Goal: Transaction & Acquisition: Purchase product/service

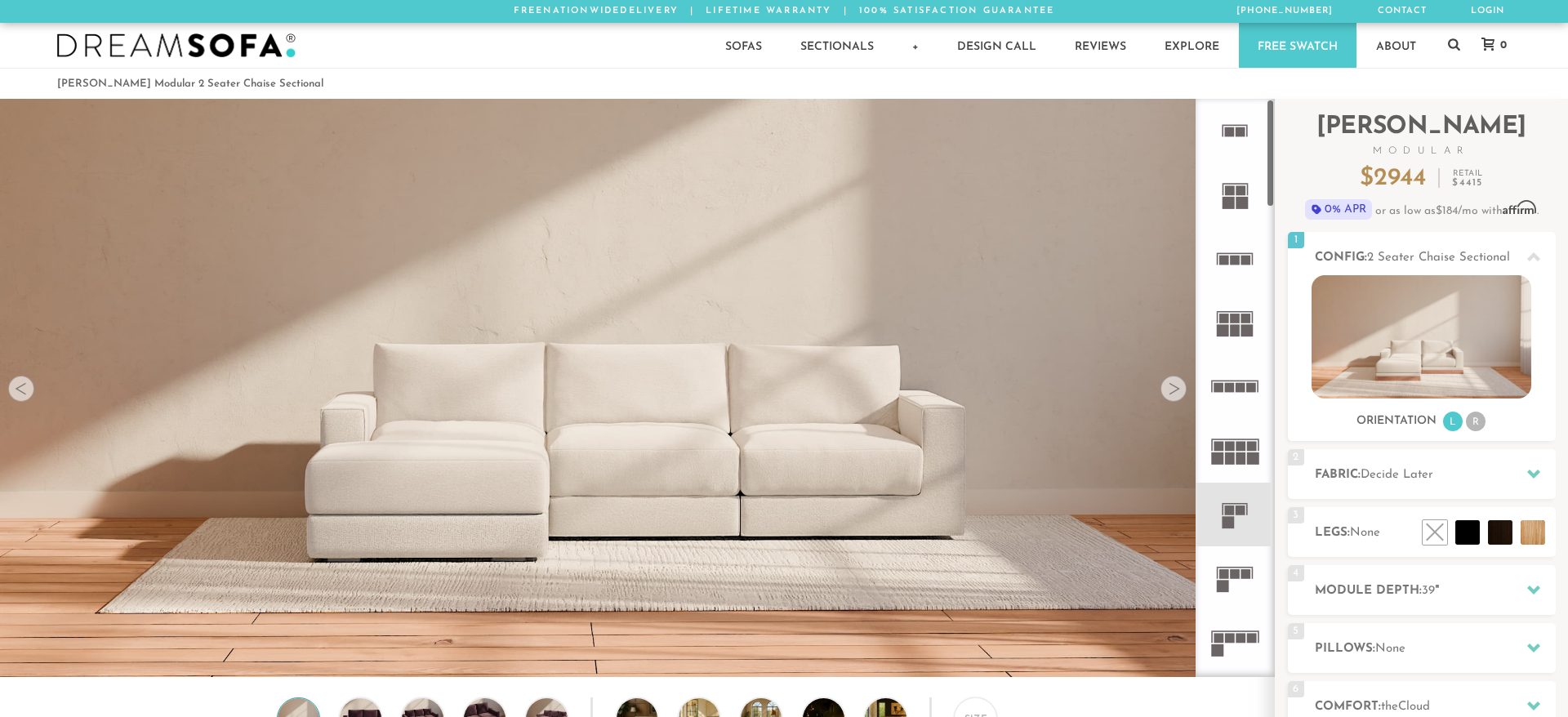
click at [1179, 388] on div at bounding box center [1173, 388] width 26 height 26
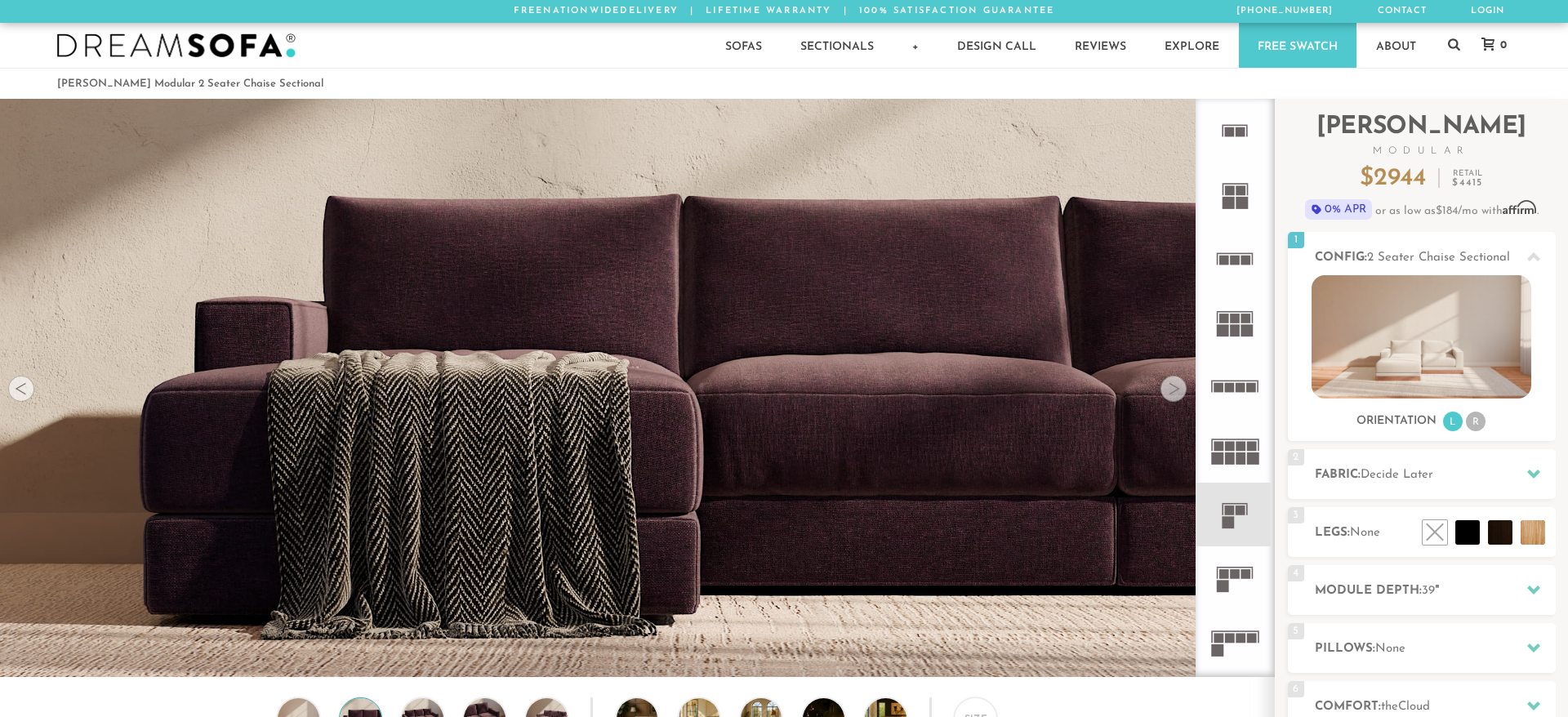
click at [1179, 388] on div at bounding box center [1173, 388] width 26 height 26
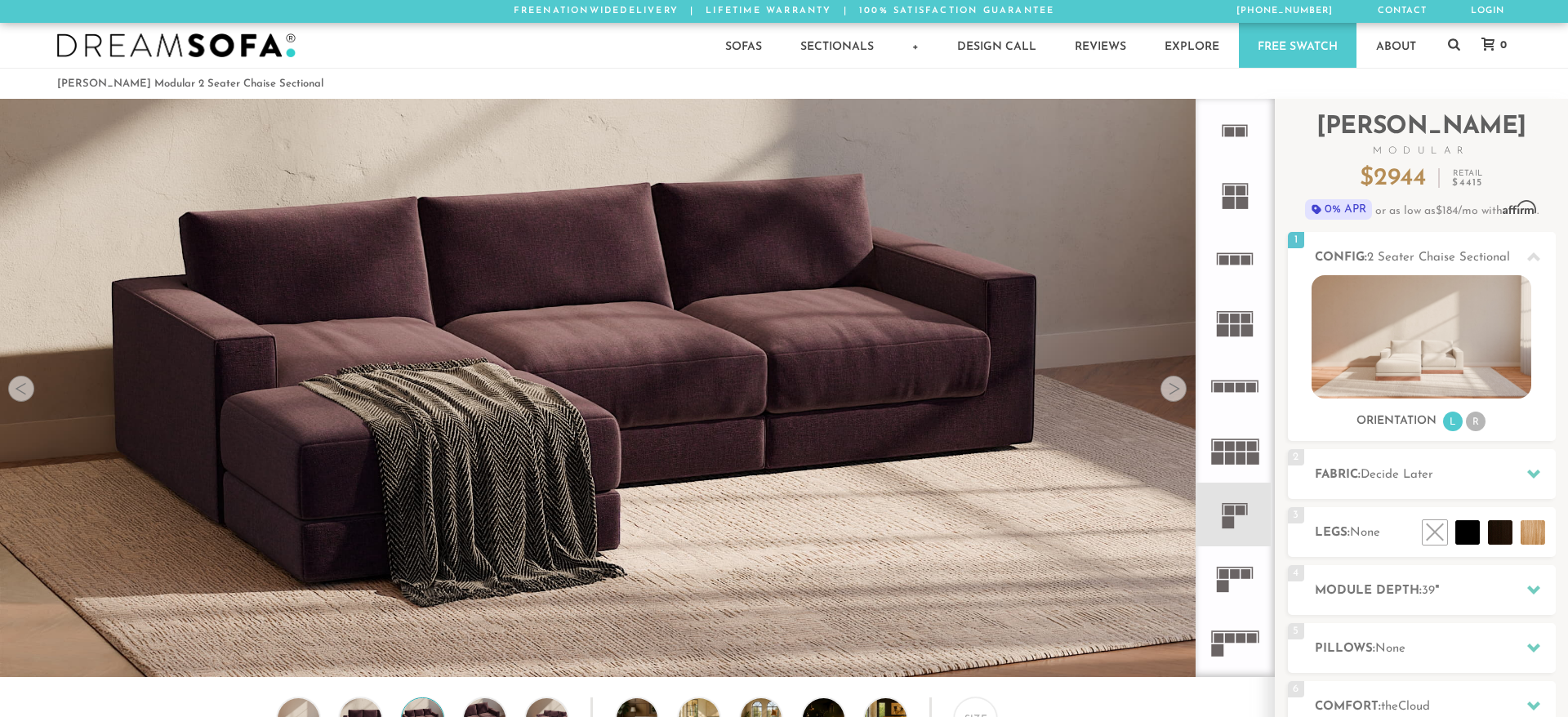
click at [1179, 388] on div at bounding box center [1173, 388] width 26 height 26
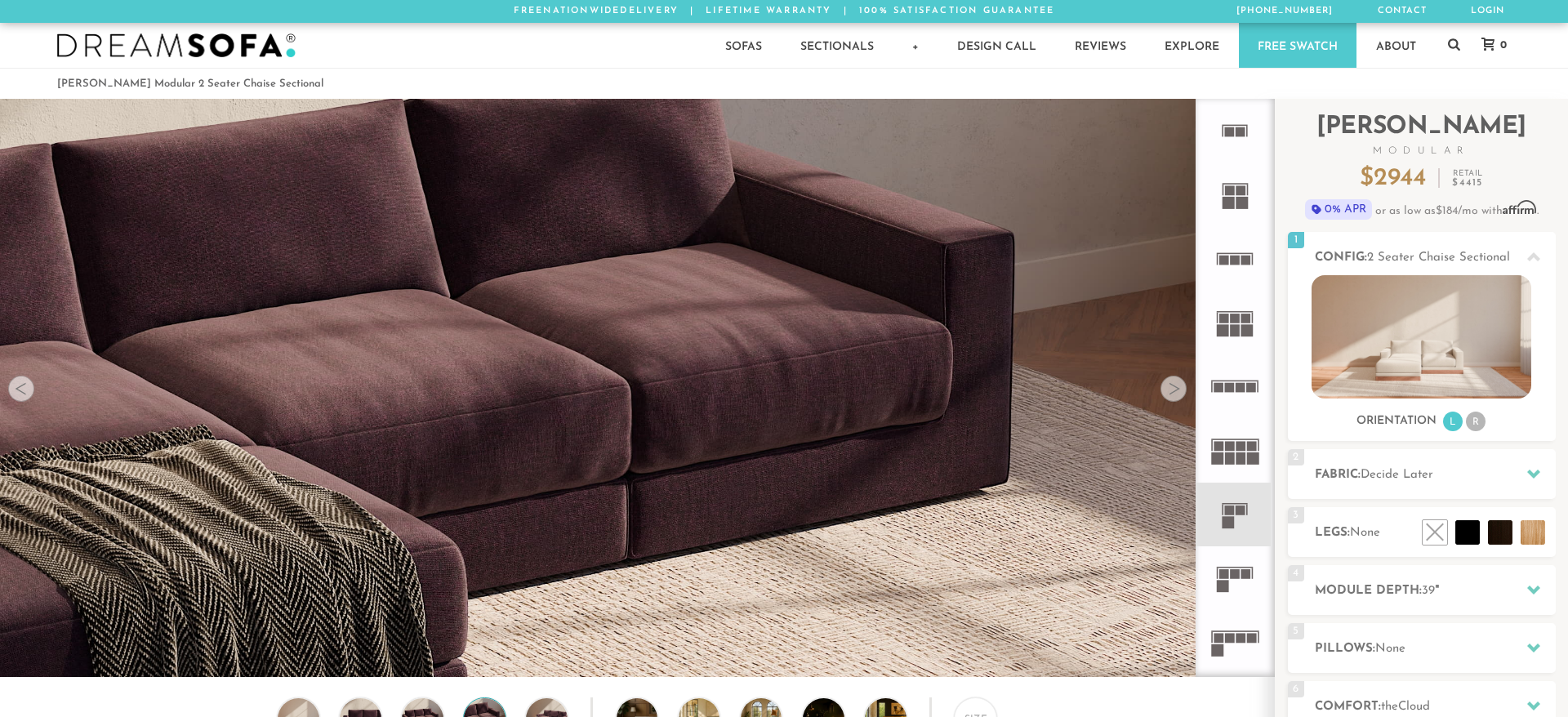
click at [1179, 388] on div at bounding box center [1173, 388] width 26 height 26
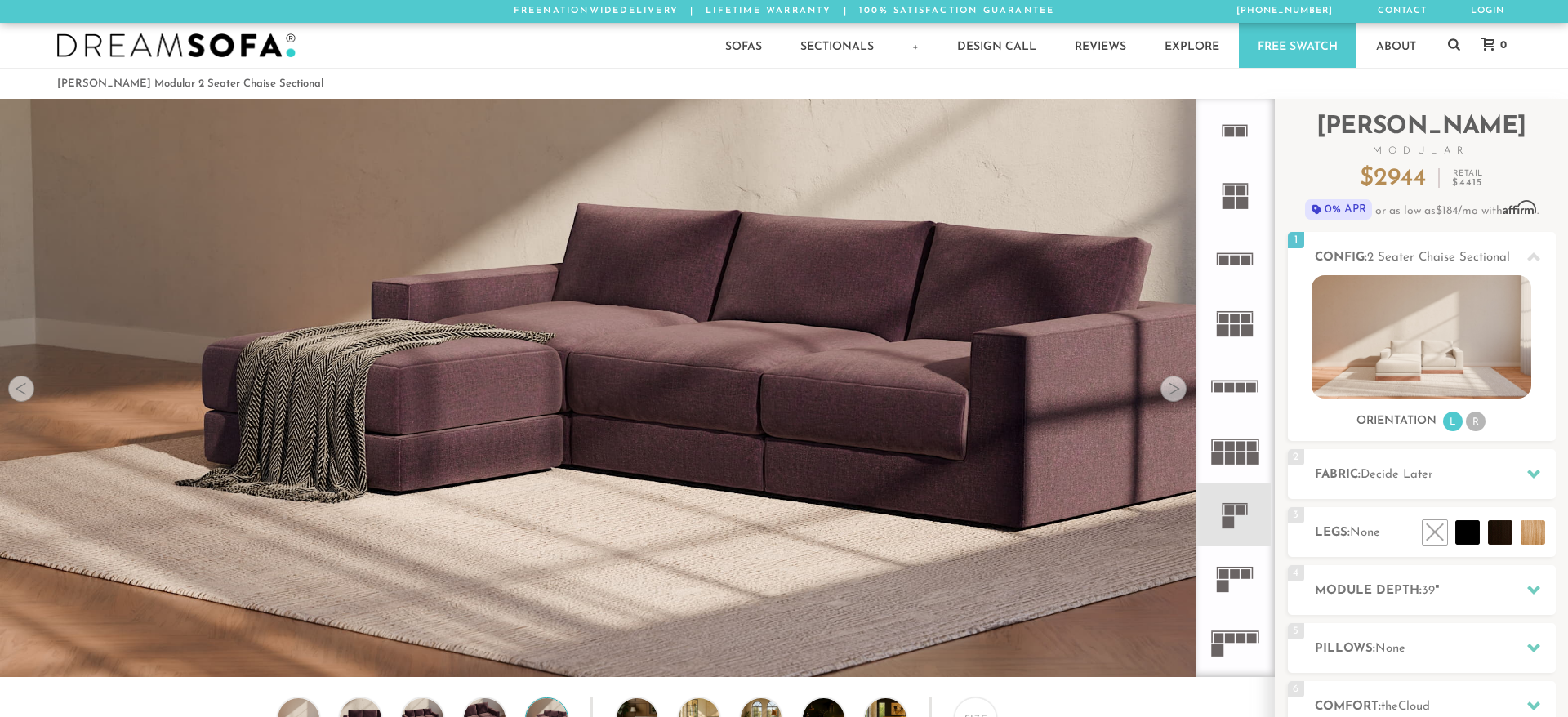
click at [1179, 388] on div at bounding box center [1173, 388] width 26 height 26
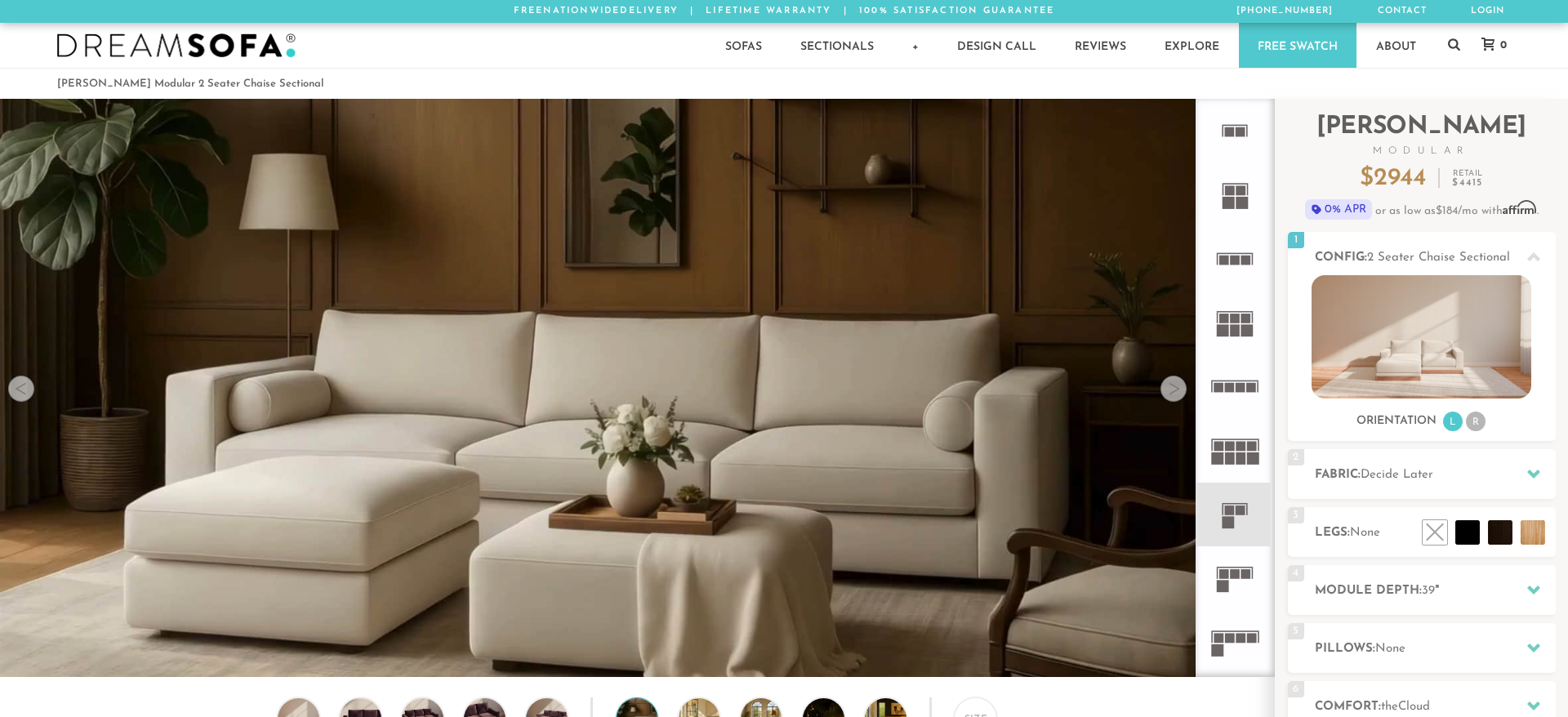
click at [1179, 388] on div at bounding box center [1173, 388] width 26 height 26
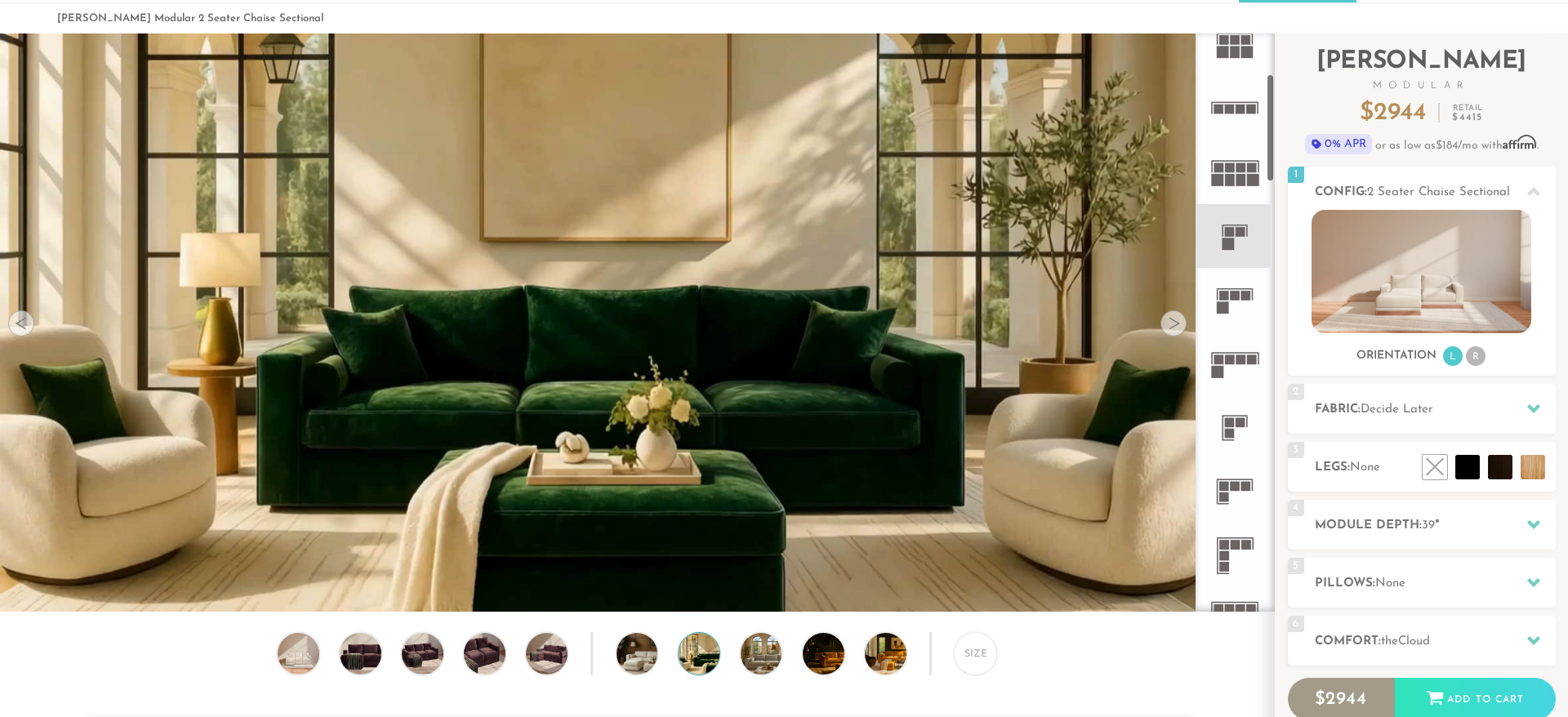
scroll to position [216, 0]
click at [1237, 293] on rect at bounding box center [1235, 292] width 10 height 10
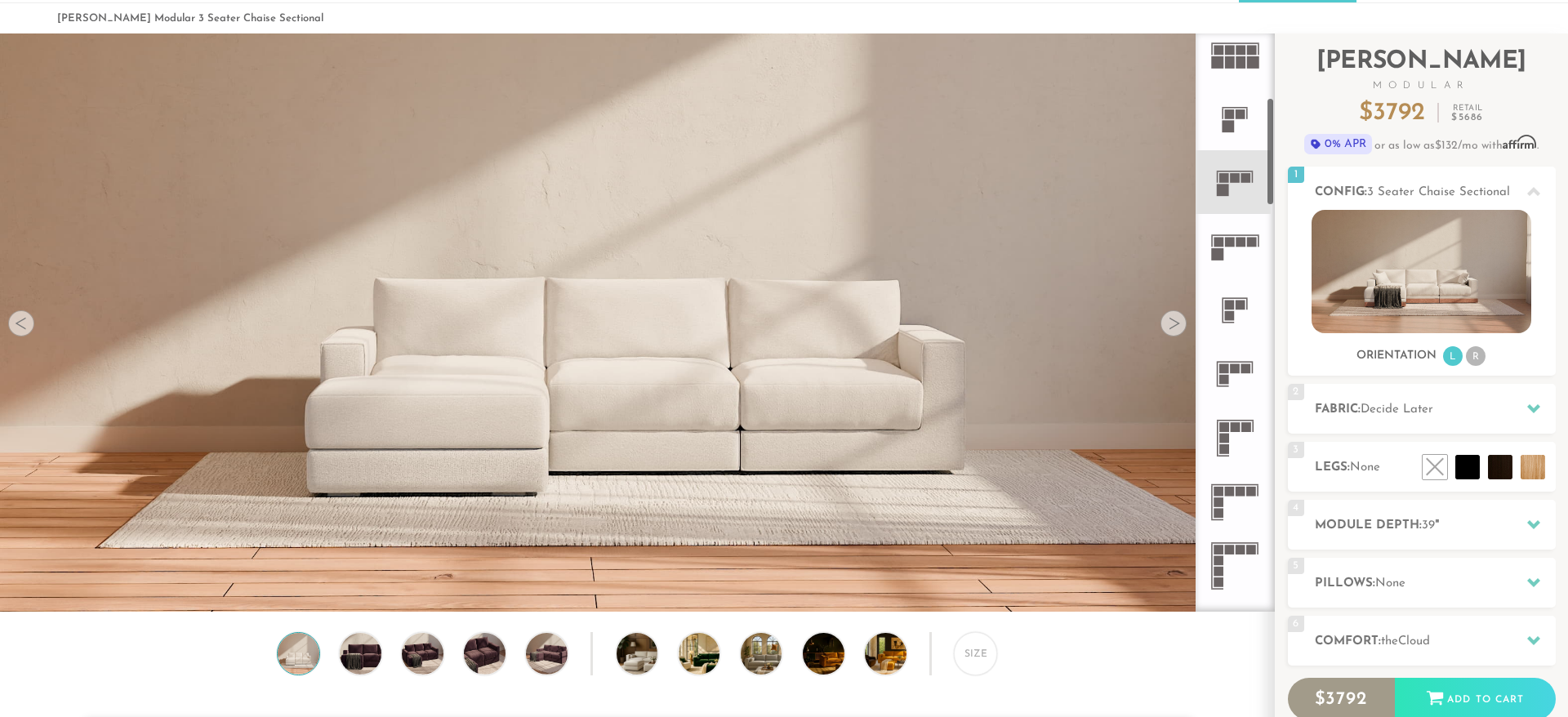
scroll to position [318, 0]
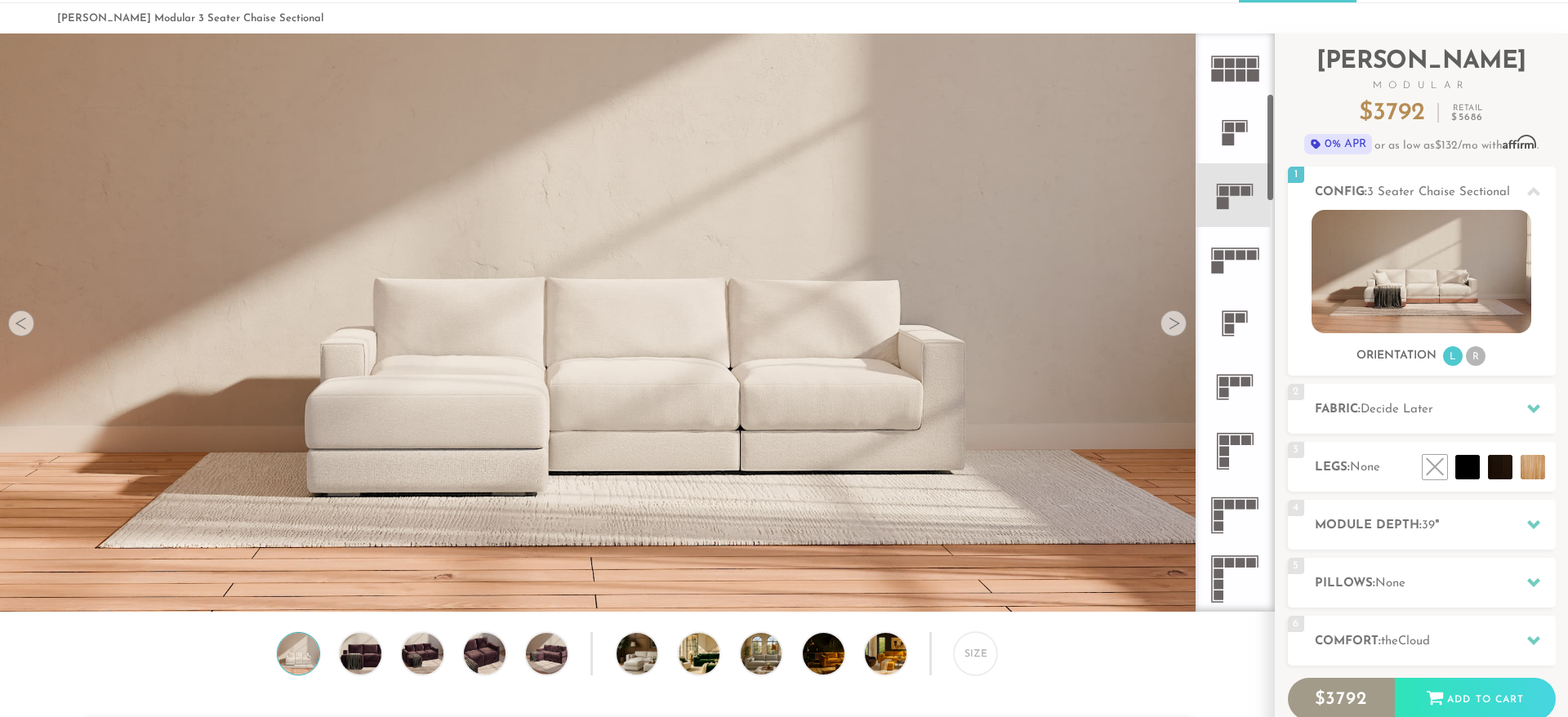
click at [1234, 389] on icon at bounding box center [1234, 387] width 63 height 63
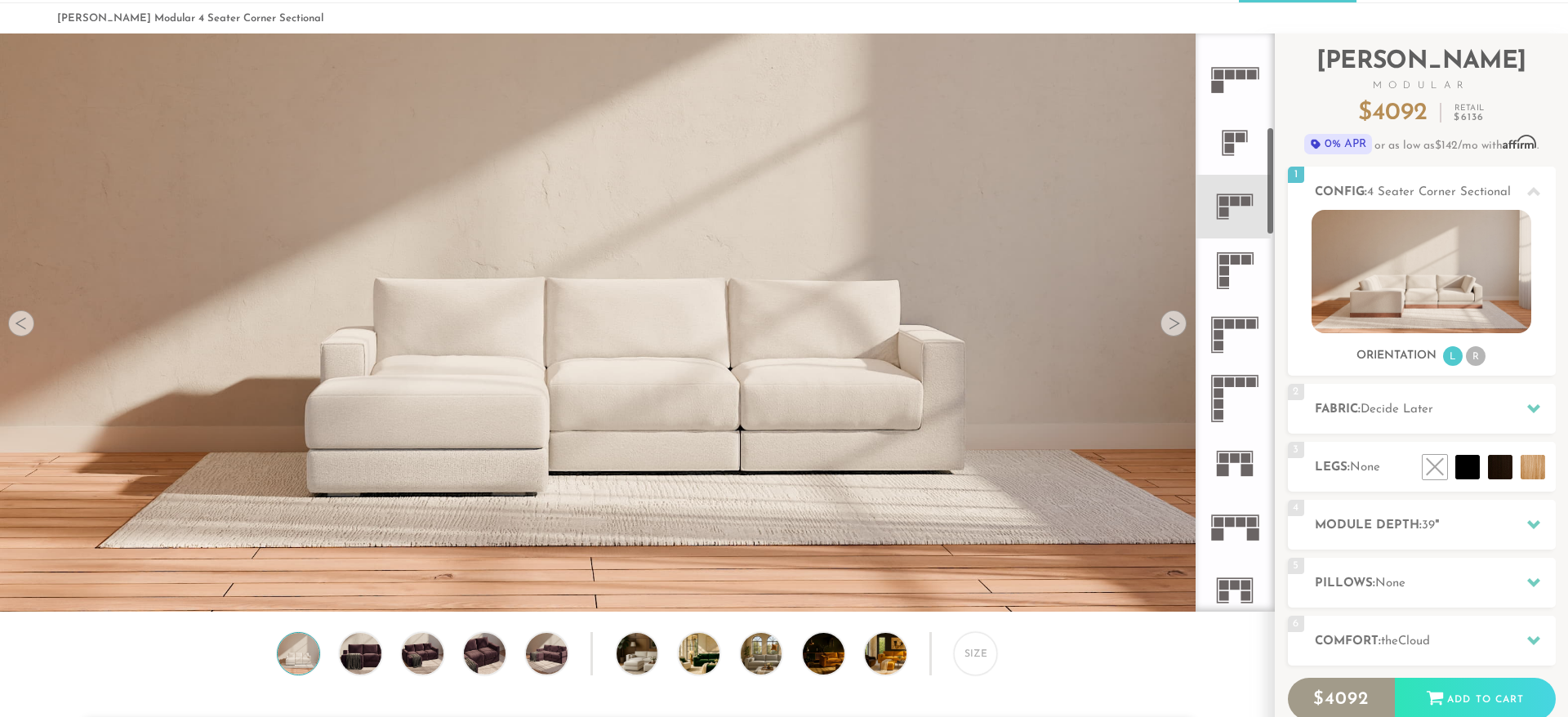
scroll to position [500, 0]
click at [1435, 299] on img at bounding box center [1421, 272] width 220 height 123
click at [1476, 358] on li "R" at bounding box center [1475, 356] width 19 height 19
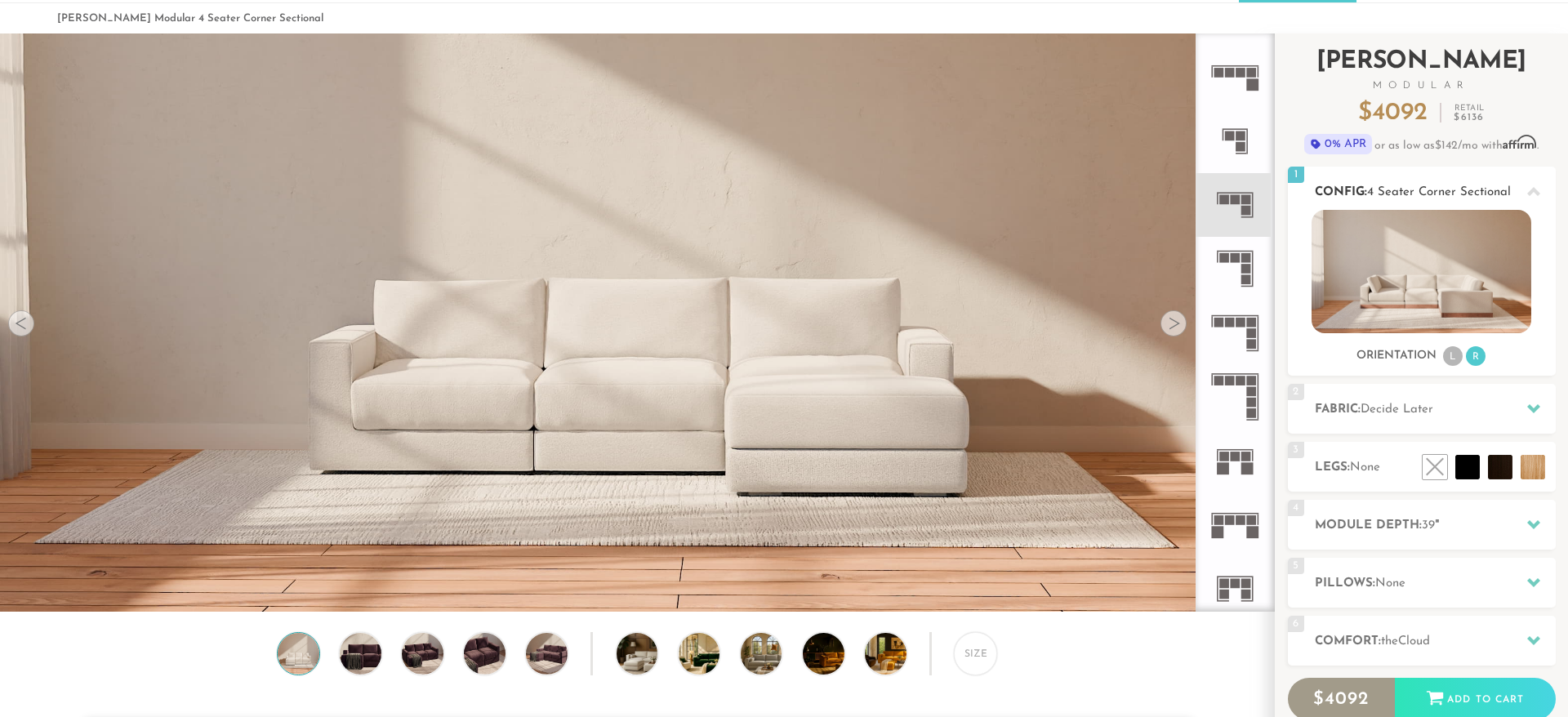
click at [1457, 359] on li "L" at bounding box center [1452, 356] width 19 height 19
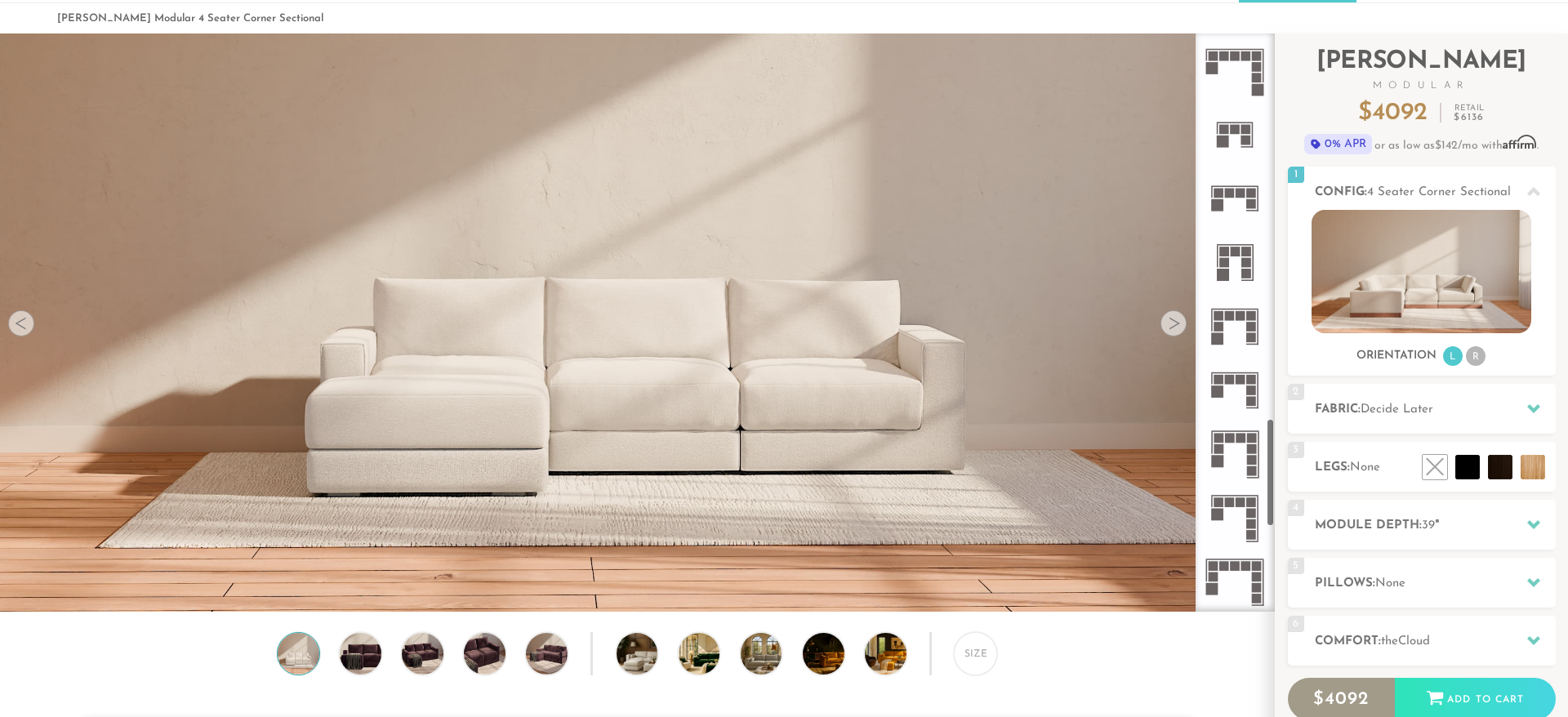
scroll to position [2043, 0]
